Goal: Information Seeking & Learning: Learn about a topic

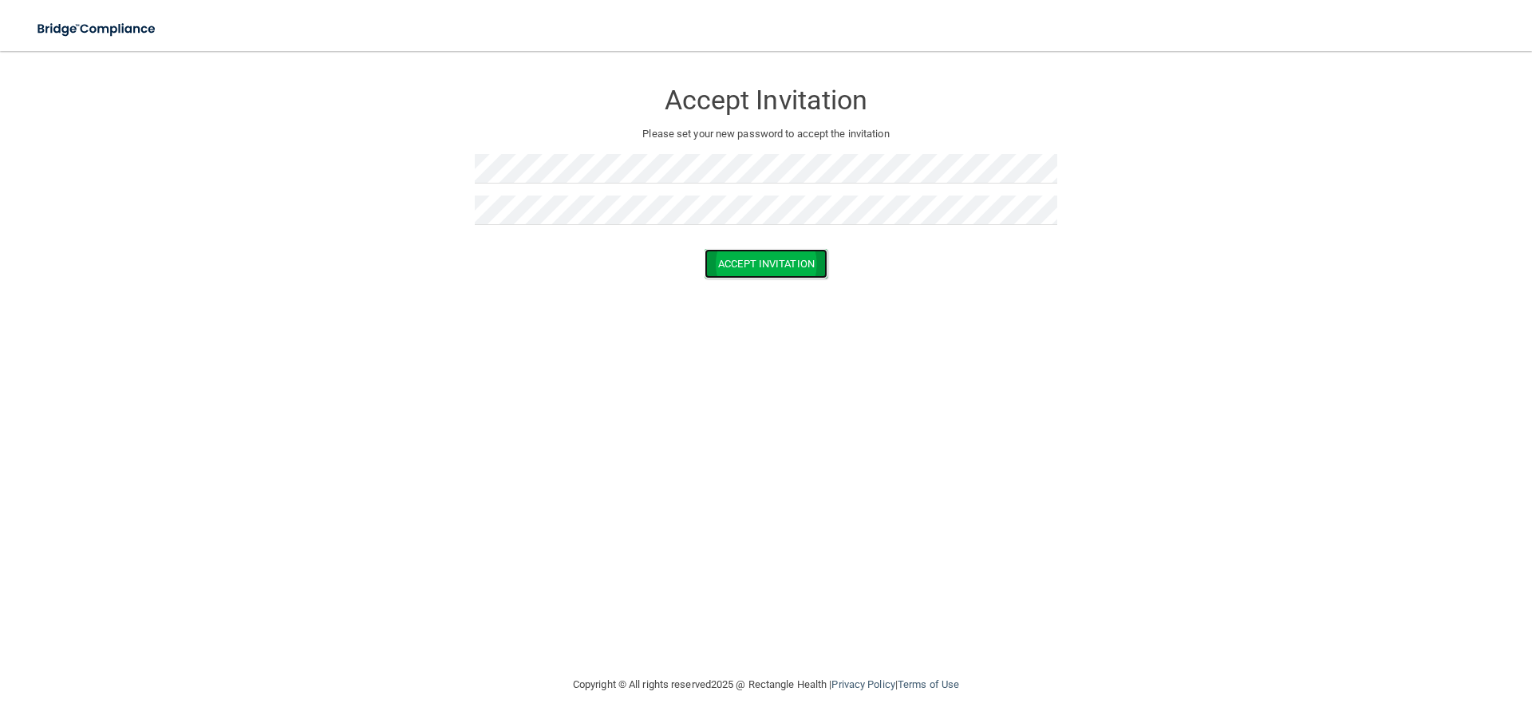
click at [781, 264] on button "Accept Invitation" at bounding box center [766, 264] width 123 height 30
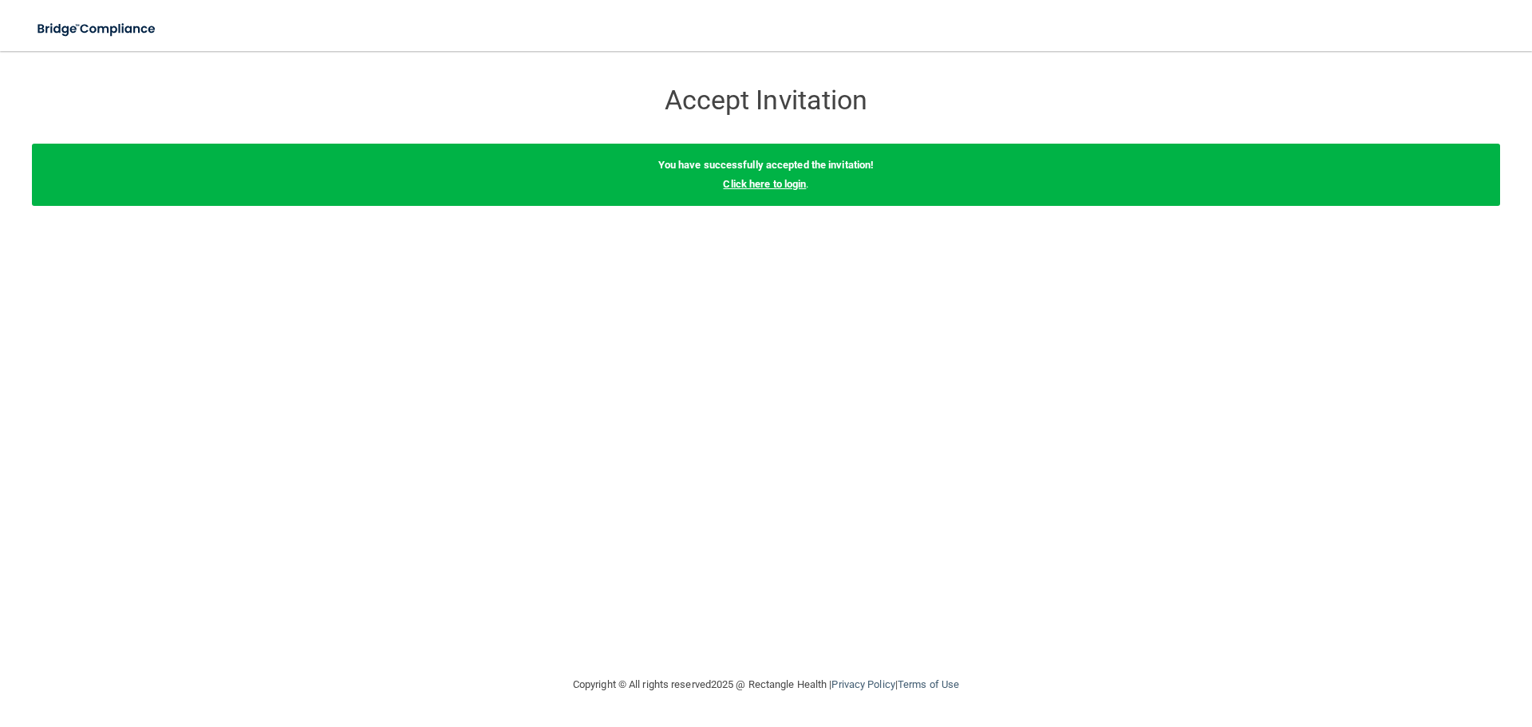
click at [765, 185] on link "Click here to login" at bounding box center [764, 184] width 83 height 12
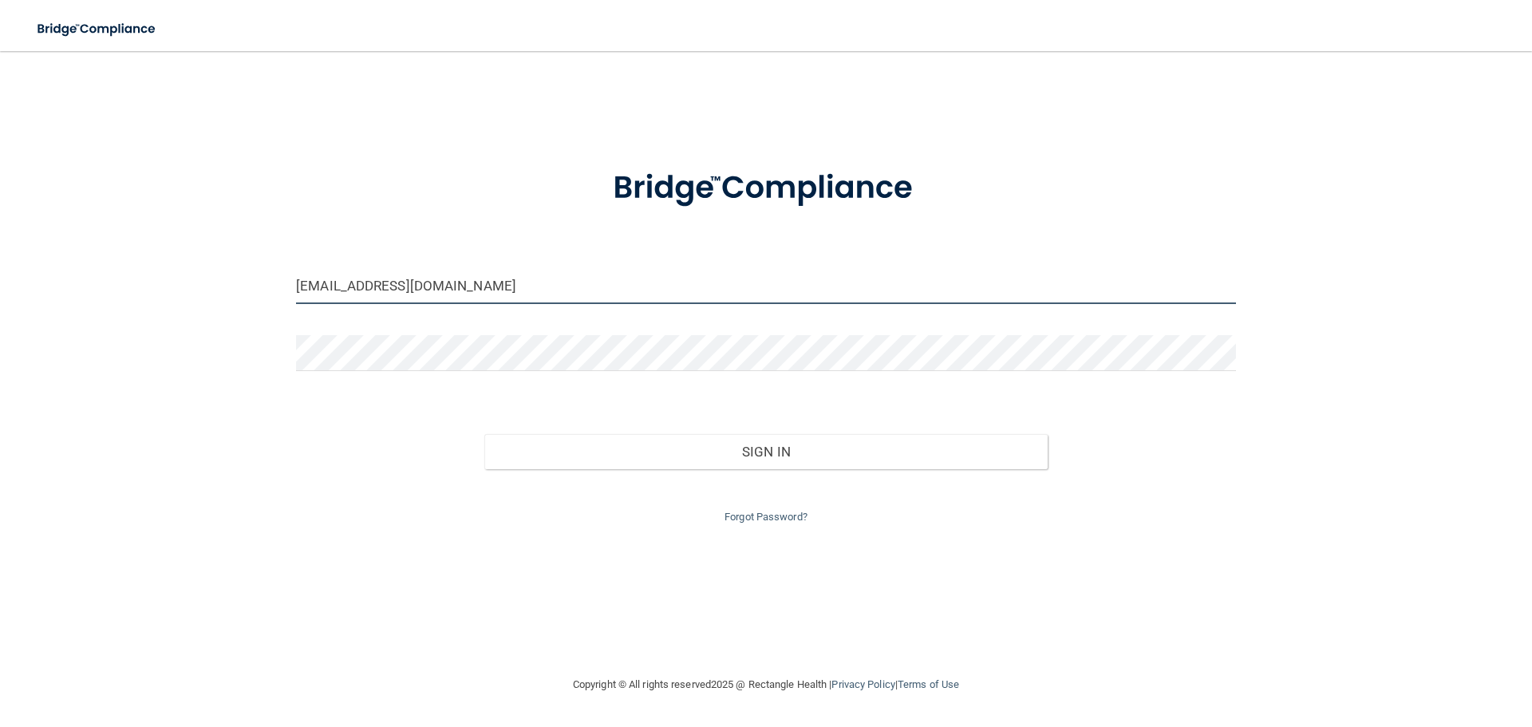
click at [519, 287] on input "[EMAIL_ADDRESS][DOMAIN_NAME]" at bounding box center [766, 286] width 940 height 36
drag, startPoint x: 519, startPoint y: 287, endPoint x: 113, endPoint y: 268, distance: 405.9
click at [113, 268] on div "[EMAIL_ADDRESS][DOMAIN_NAME] Invalid email/password. You don't have permission …" at bounding box center [766, 363] width 1469 height 592
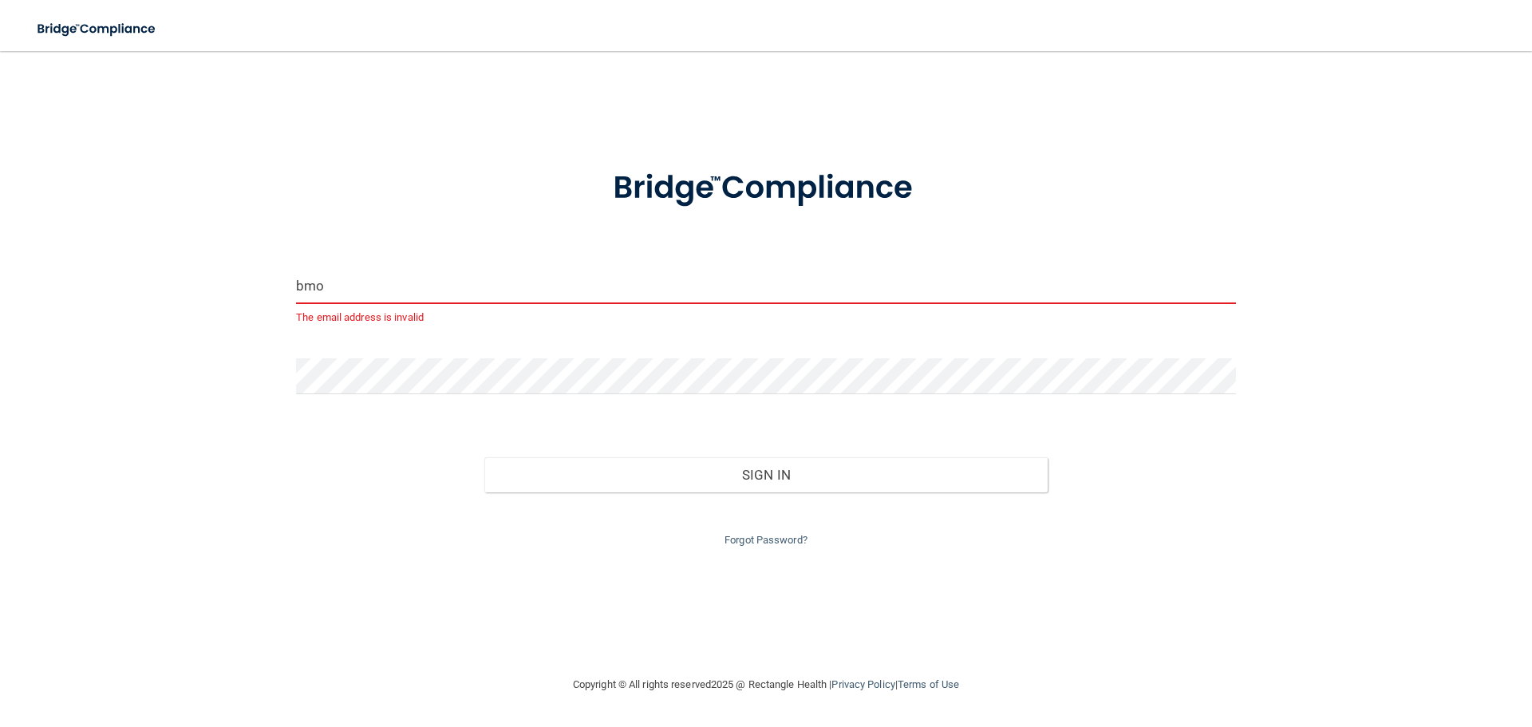
type input "[EMAIL_ADDRESS][DOMAIN_NAME]"
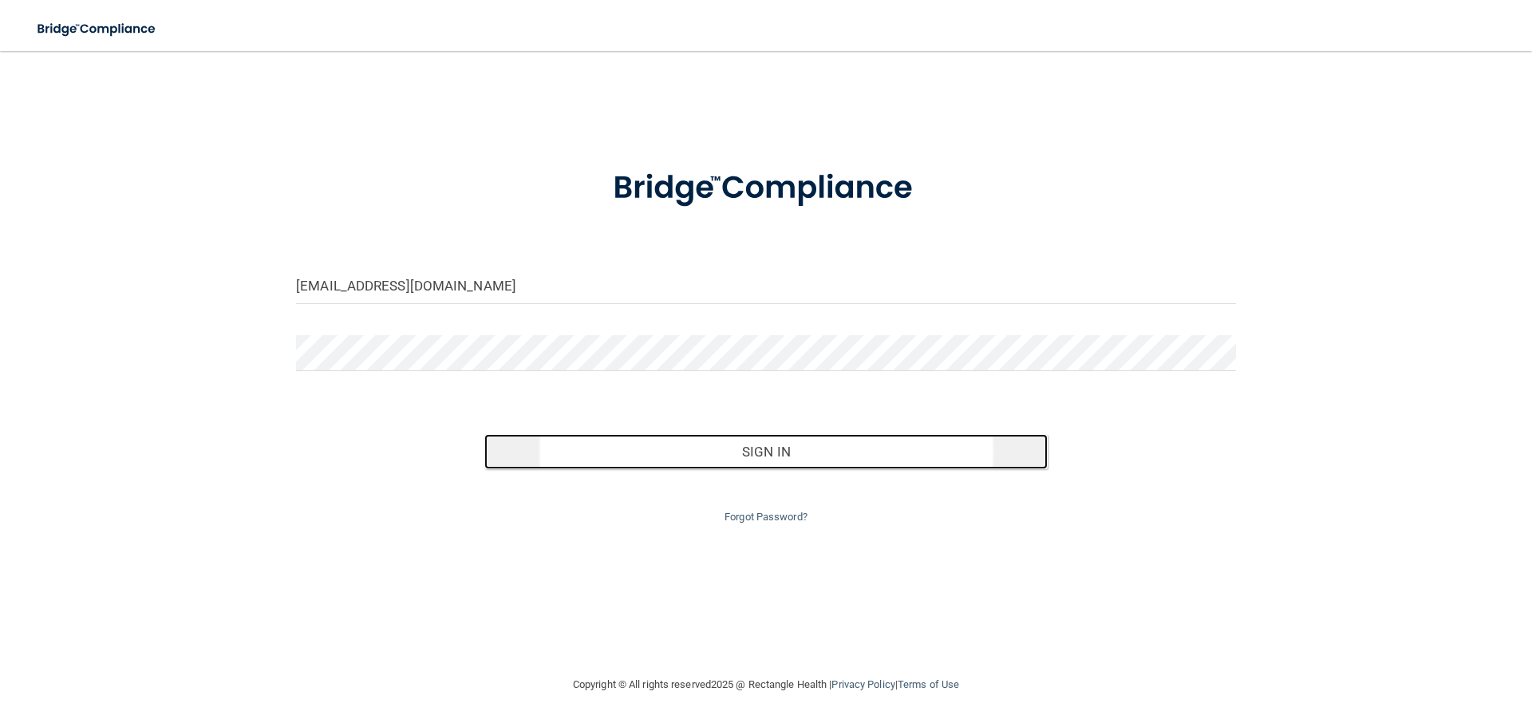
click at [748, 462] on button "Sign In" at bounding box center [766, 451] width 564 height 35
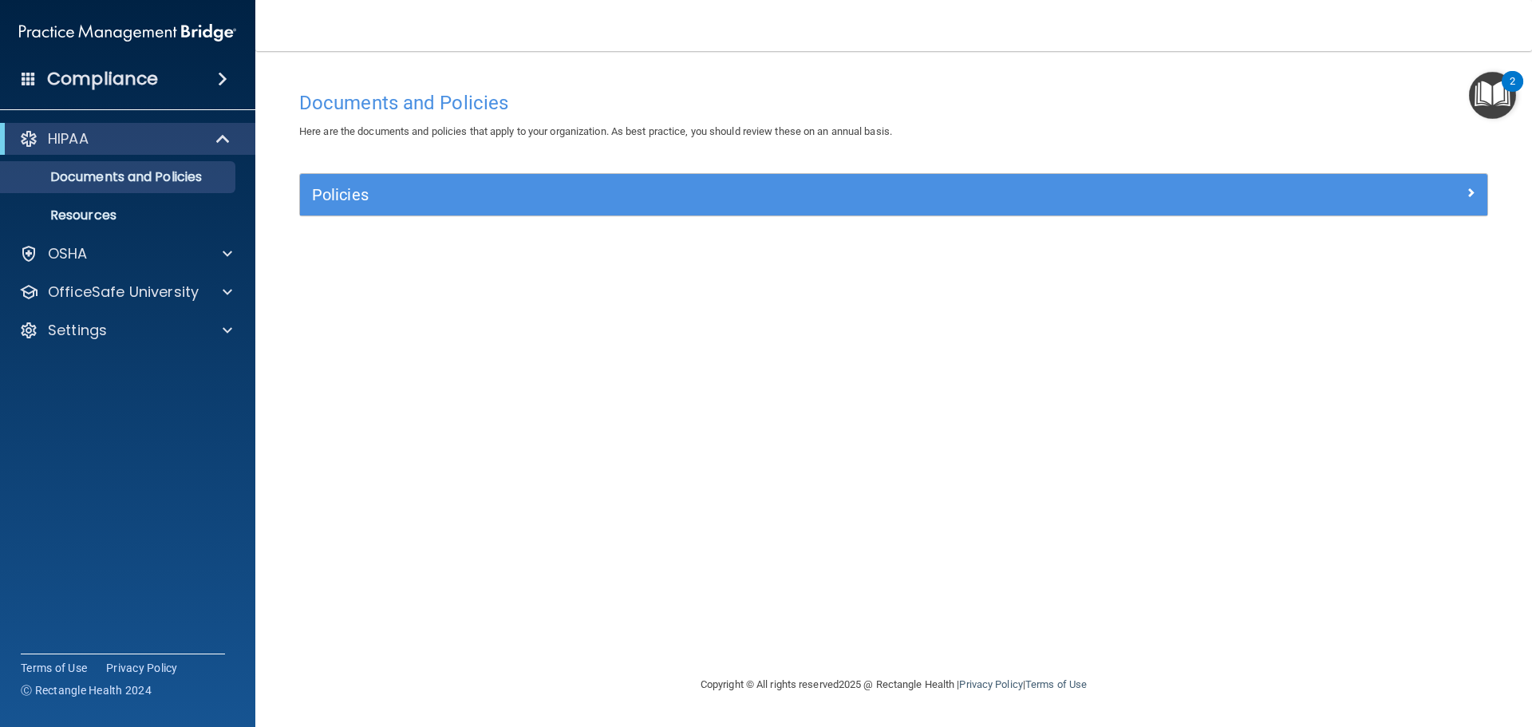
click at [1493, 91] on img "Open Resource Center, 2 new notifications" at bounding box center [1492, 95] width 47 height 47
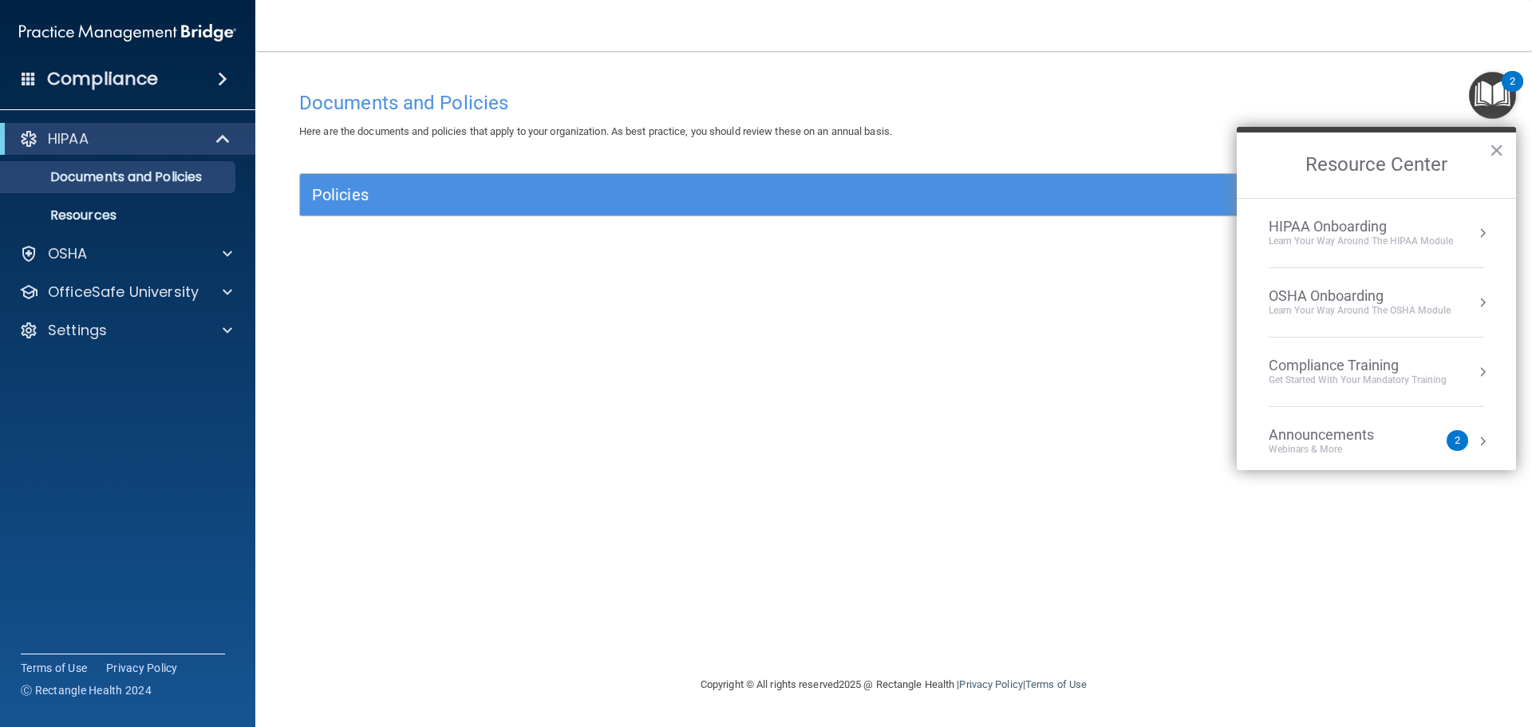
click at [1204, 97] on h4 "Documents and Policies" at bounding box center [893, 103] width 1189 height 21
click at [44, 244] on div "OSHA" at bounding box center [106, 253] width 198 height 19
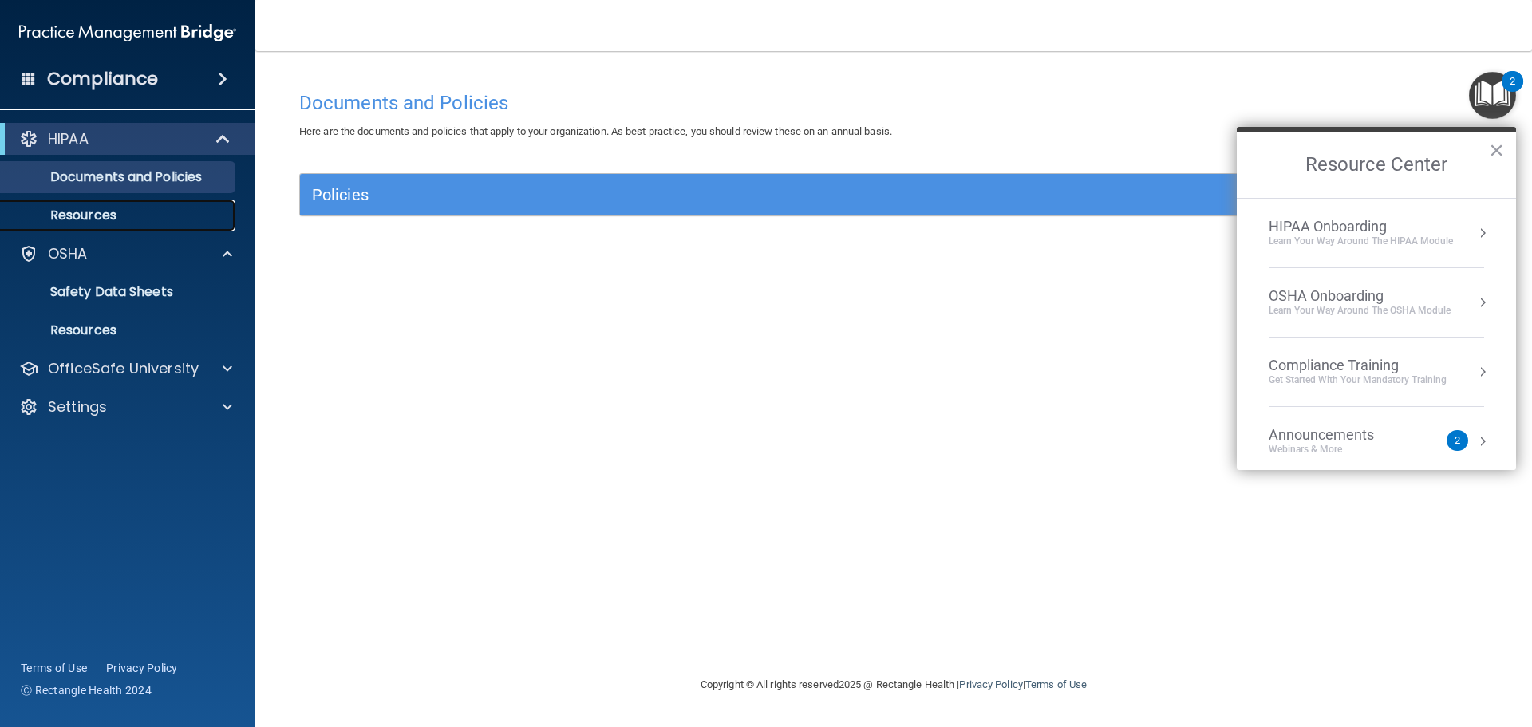
click at [62, 220] on p "Resources" at bounding box center [119, 216] width 218 height 16
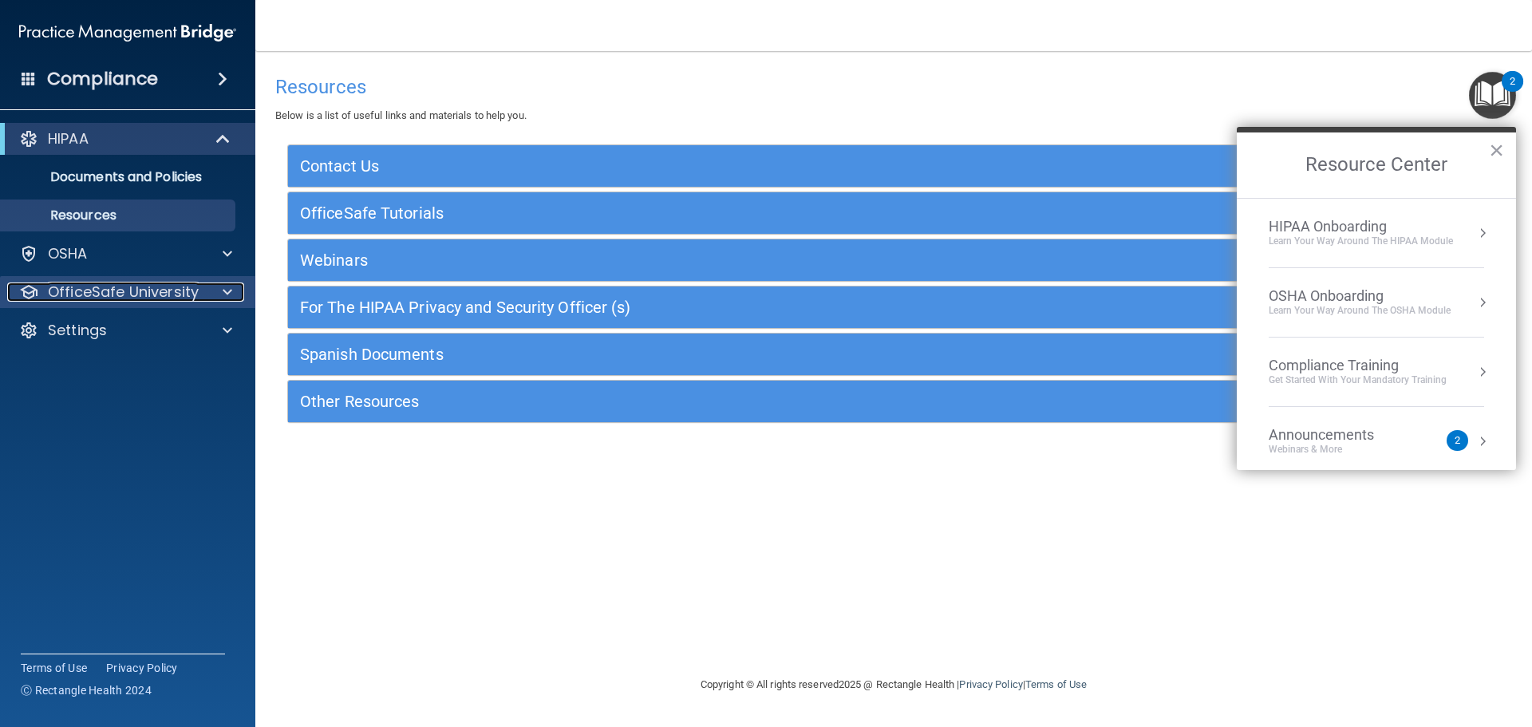
click at [70, 283] on p "OfficeSafe University" at bounding box center [123, 292] width 151 height 19
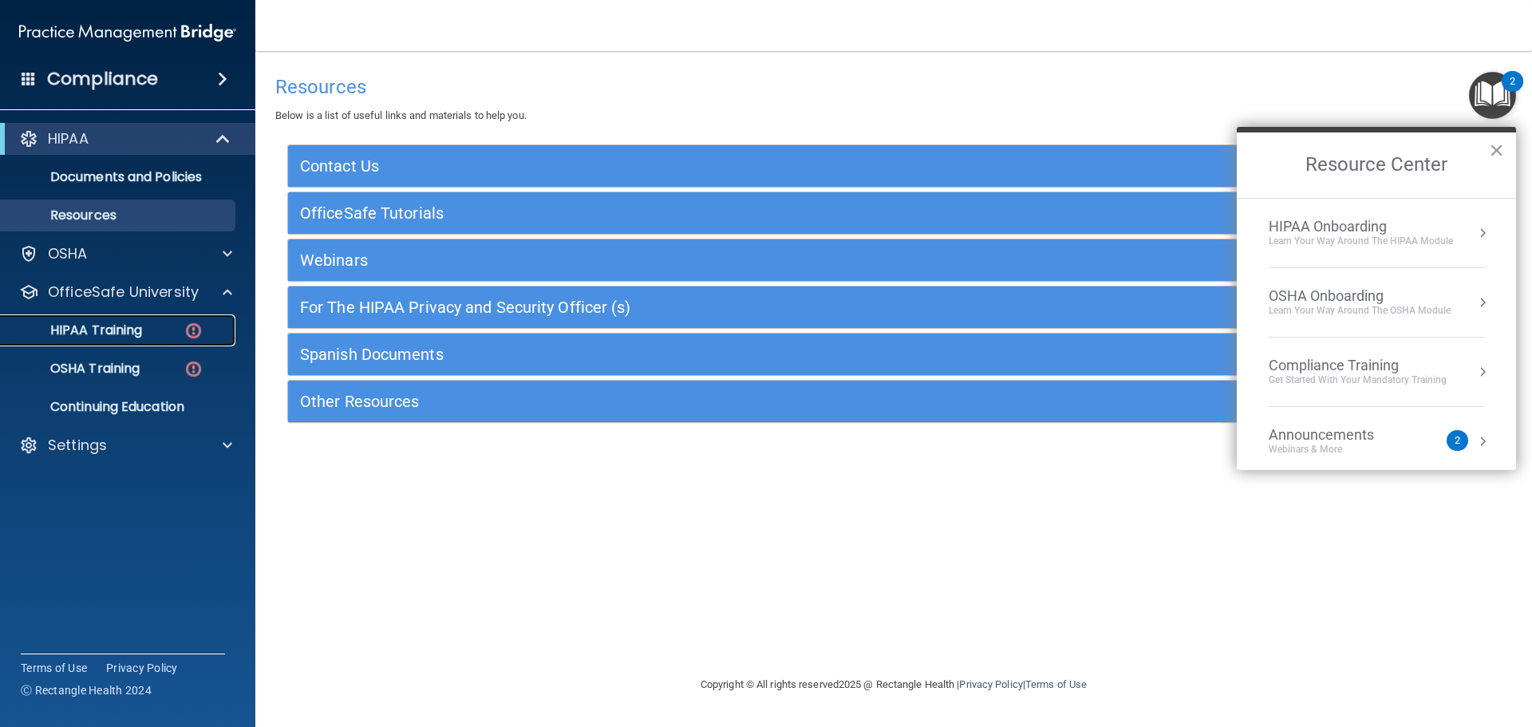
click at [81, 328] on p "HIPAA Training" at bounding box center [76, 330] width 132 height 16
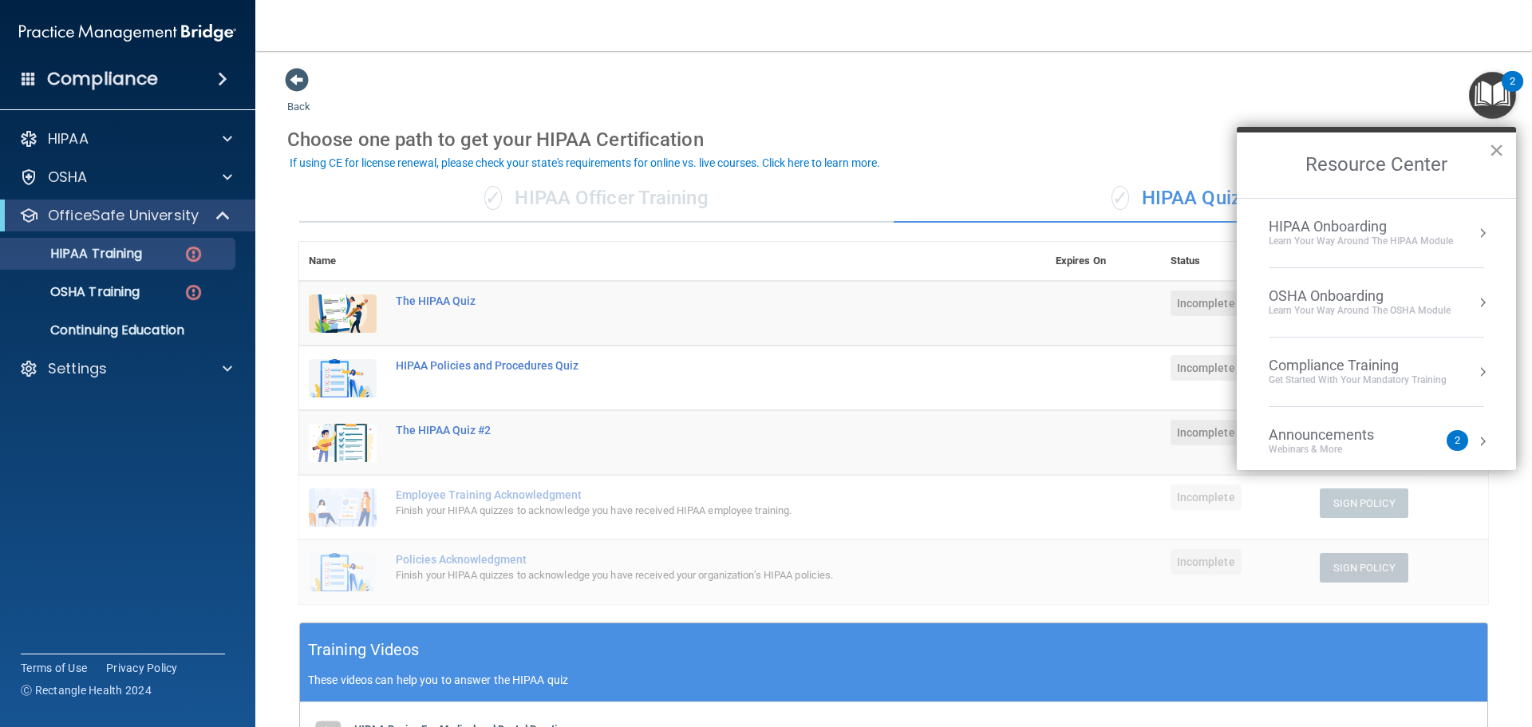
click at [1497, 147] on button "×" at bounding box center [1496, 150] width 15 height 26
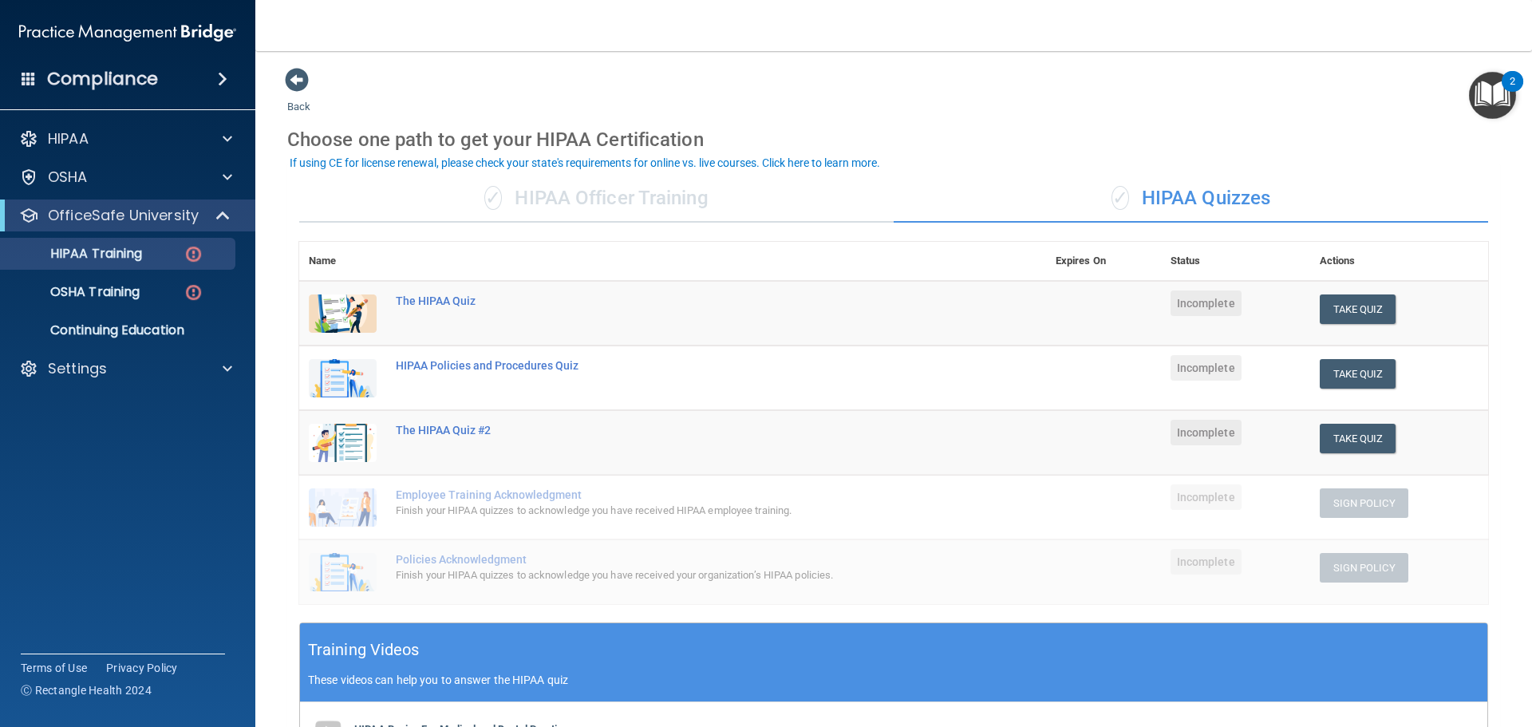
click at [1492, 101] on img "Open Resource Center, 2 new notifications" at bounding box center [1492, 95] width 47 height 47
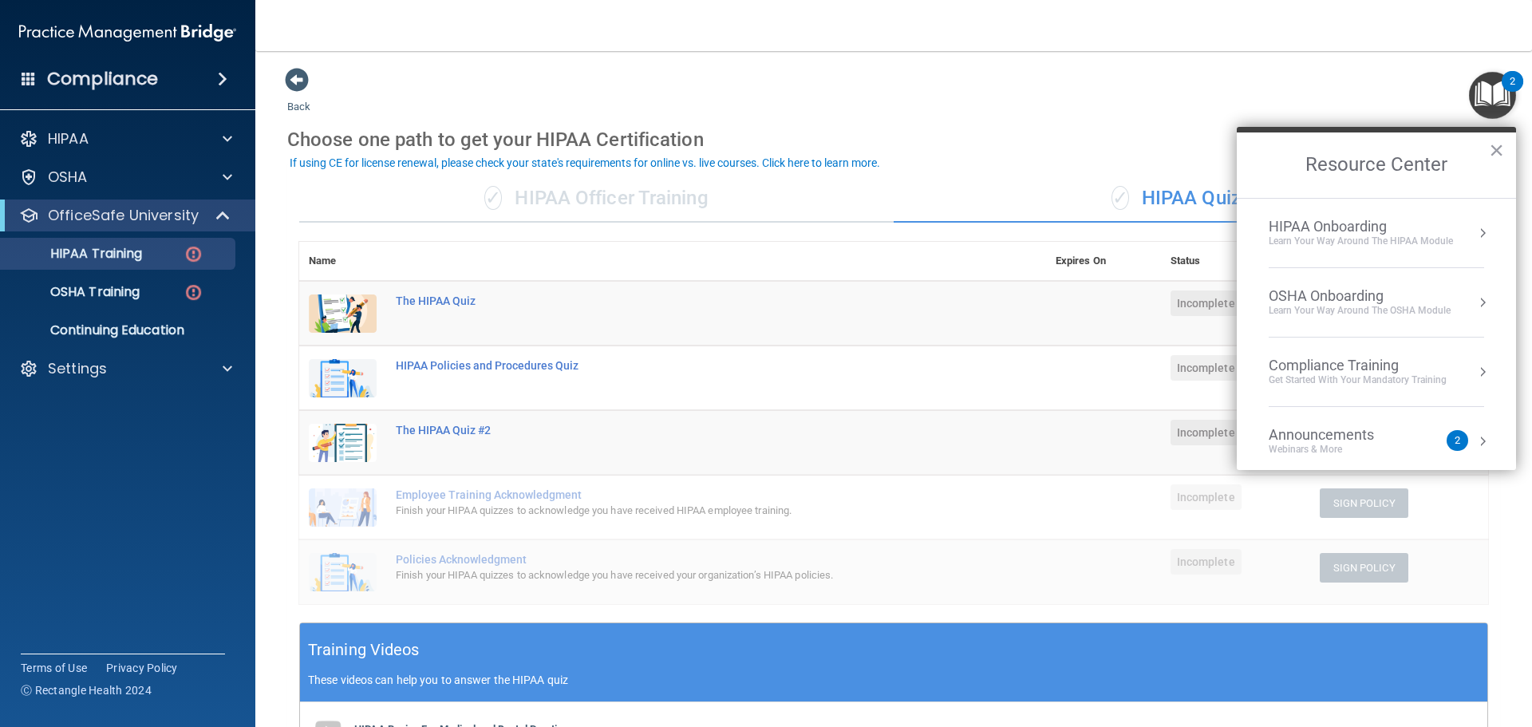
click at [1475, 443] on button "Resource Center" at bounding box center [1483, 441] width 16 height 16
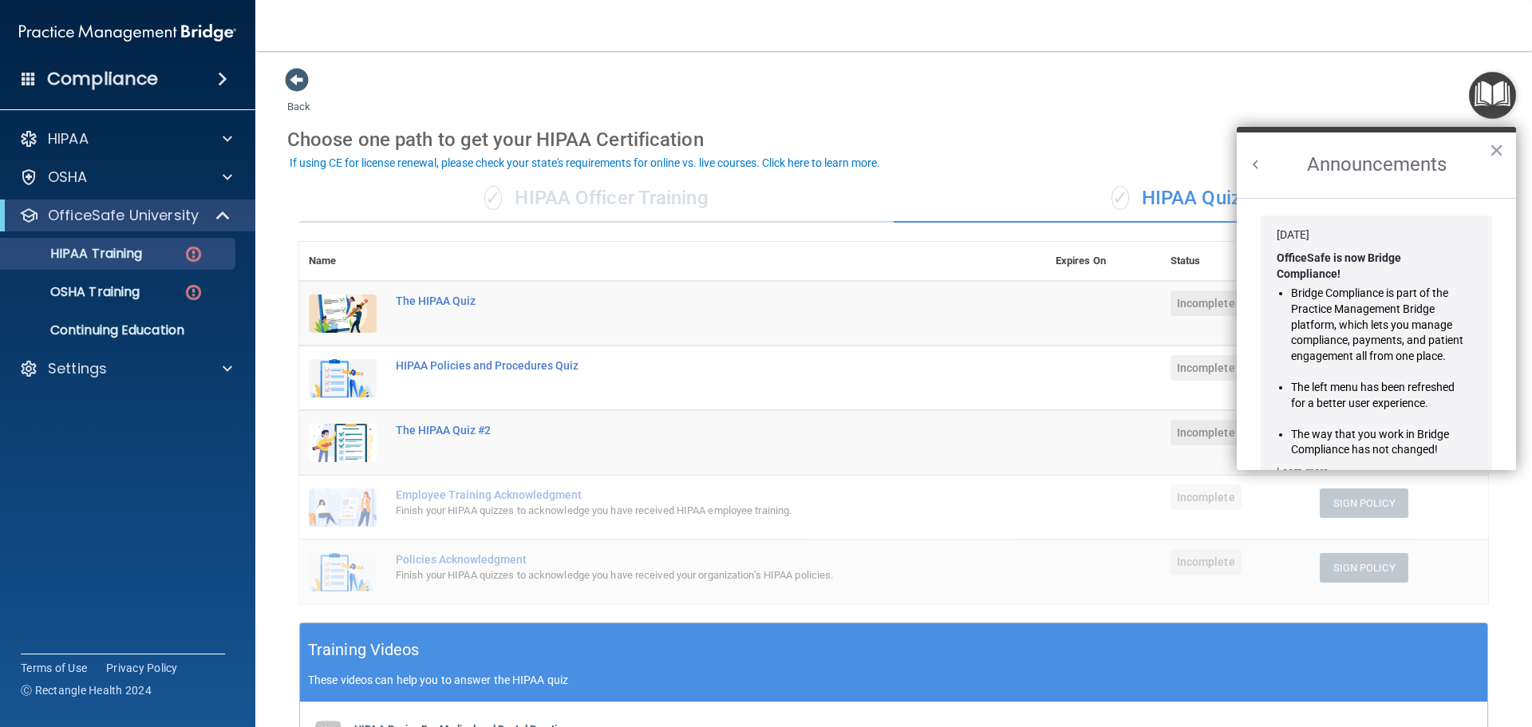
click at [1254, 162] on button "Back to Resource Center Home" at bounding box center [1256, 164] width 16 height 16
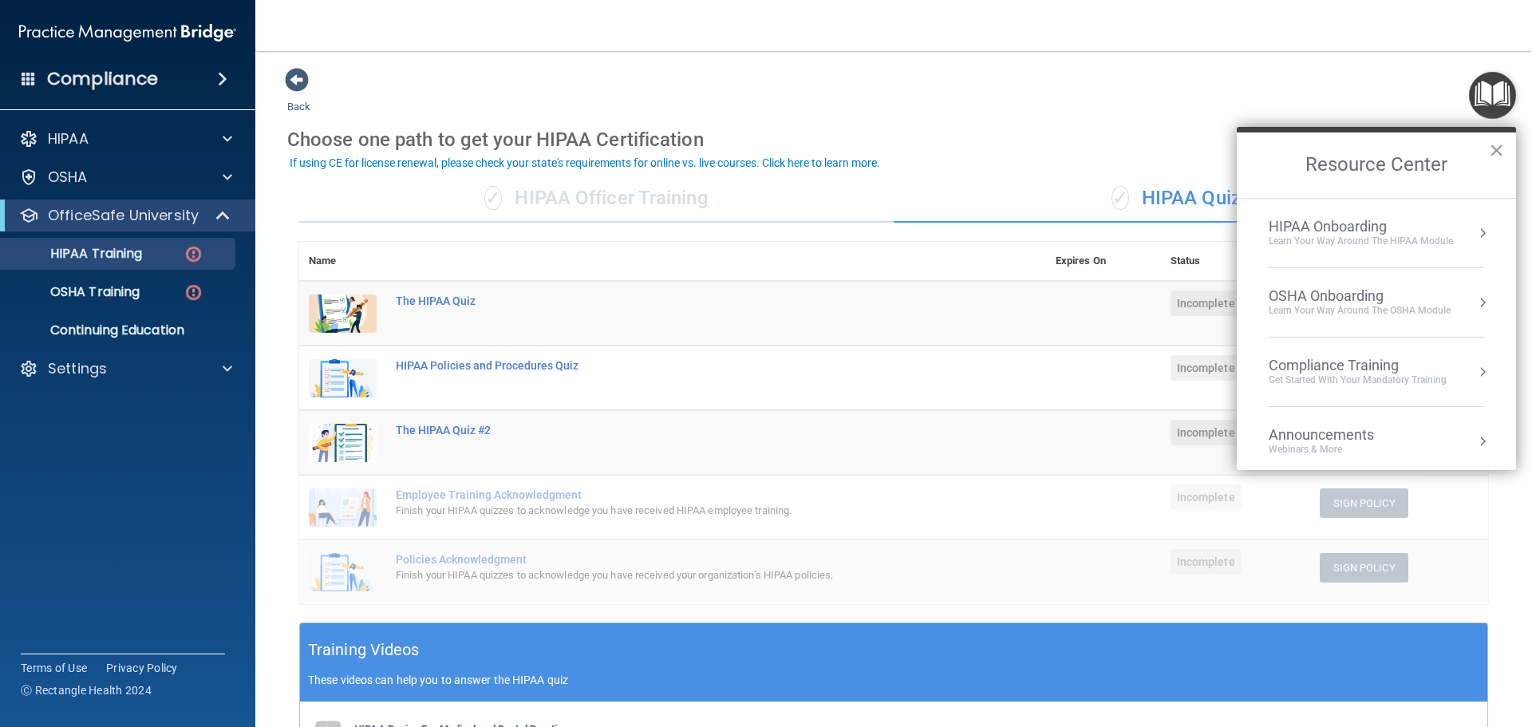
click at [1496, 150] on button "×" at bounding box center [1496, 150] width 15 height 26
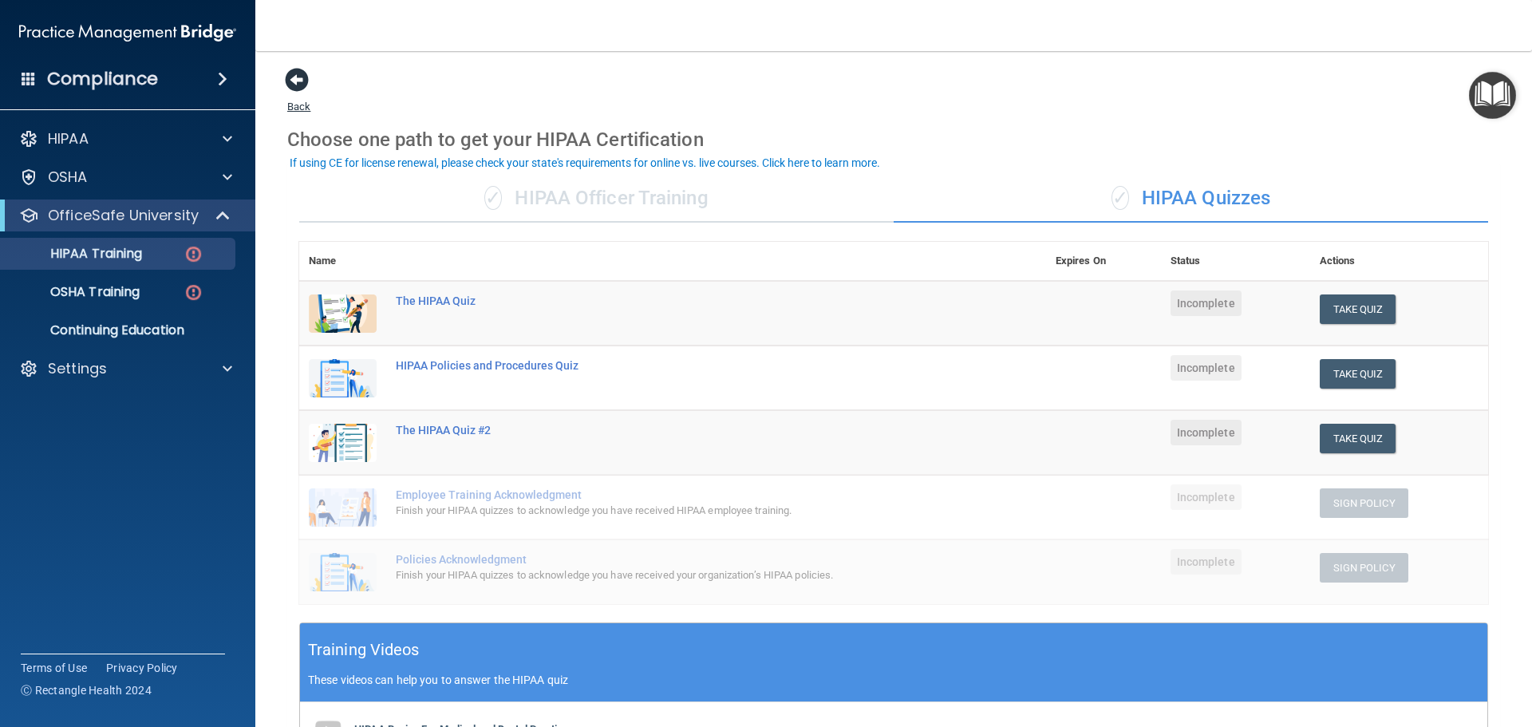
click at [301, 81] on span at bounding box center [297, 80] width 24 height 24
